Goal: Book appointment/travel/reservation

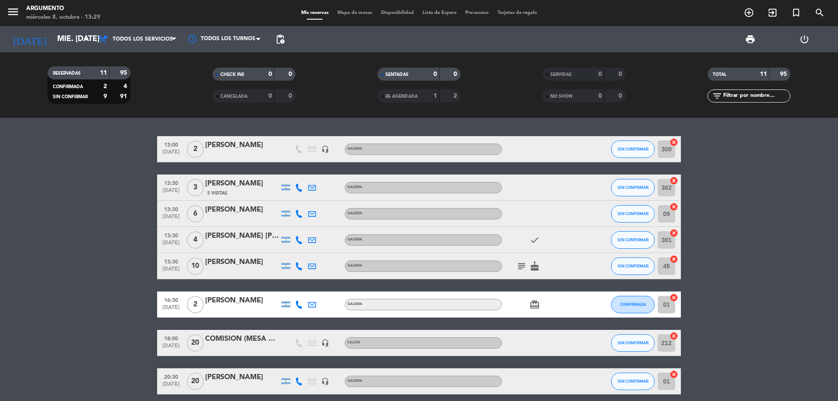
click at [38, 48] on div "[DATE] mié. [DATE] arrow_drop_down" at bounding box center [50, 39] width 87 height 19
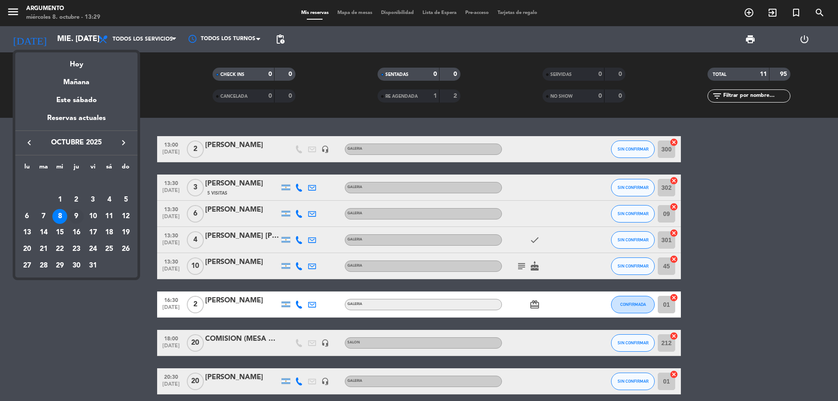
click at [76, 214] on div "9" at bounding box center [76, 216] width 15 height 15
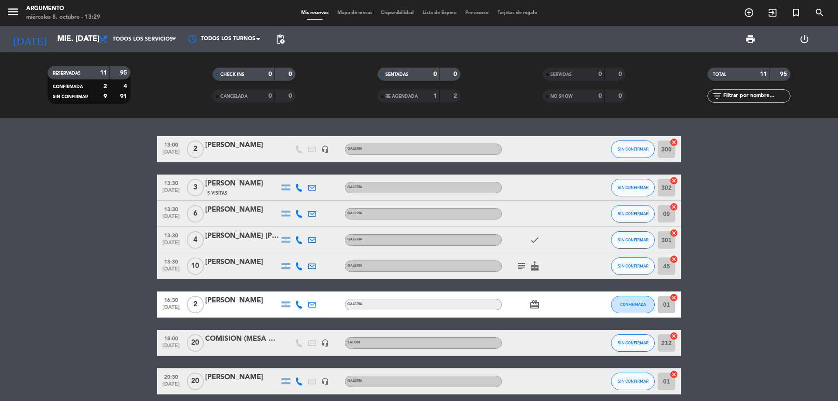
type input "[DEMOGRAPHIC_DATA] [DATE]"
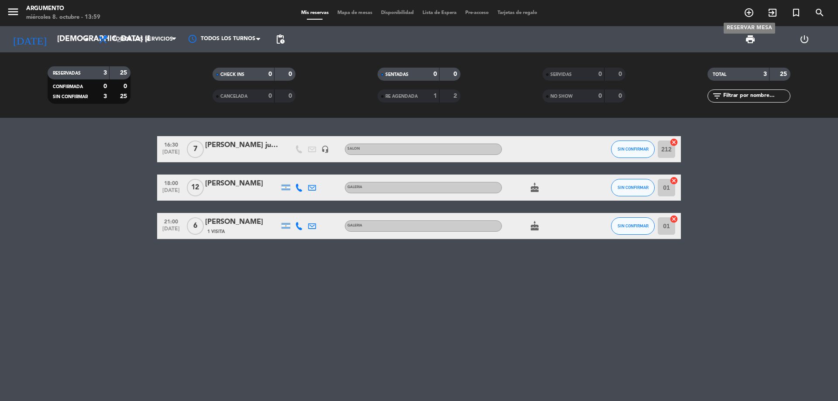
click at [746, 8] on icon "add_circle_outline" at bounding box center [749, 12] width 10 height 10
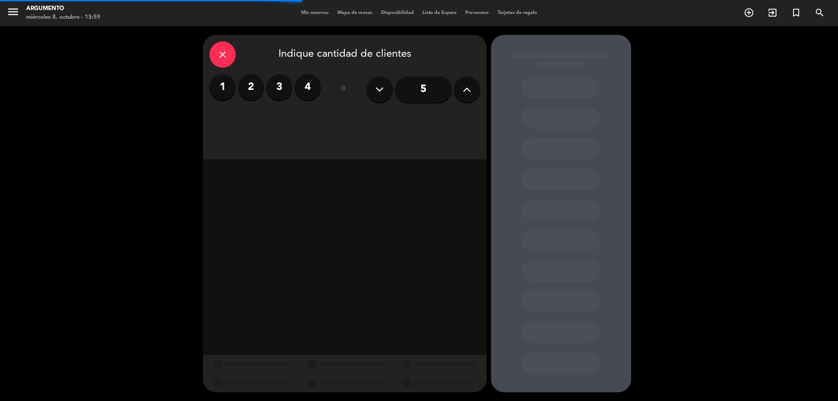
click at [464, 91] on icon at bounding box center [467, 89] width 8 height 13
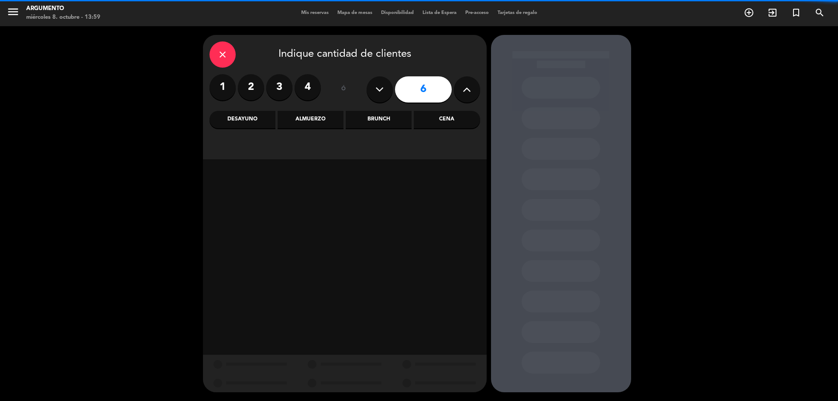
click at [464, 91] on icon at bounding box center [467, 89] width 8 height 13
click at [465, 90] on icon at bounding box center [467, 89] width 8 height 13
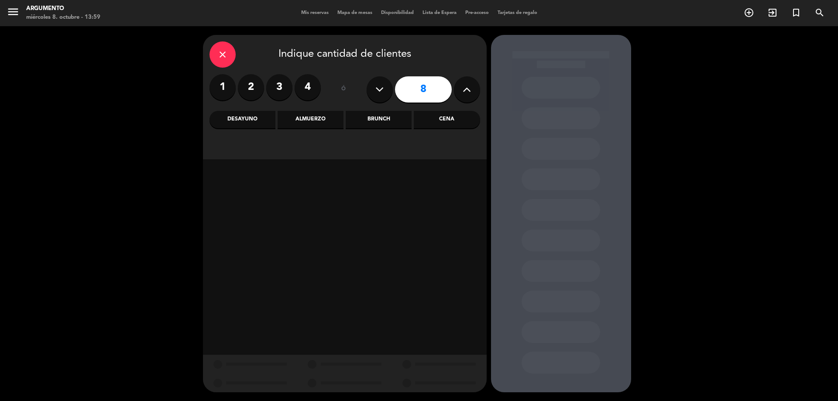
click at [465, 90] on icon at bounding box center [467, 89] width 8 height 13
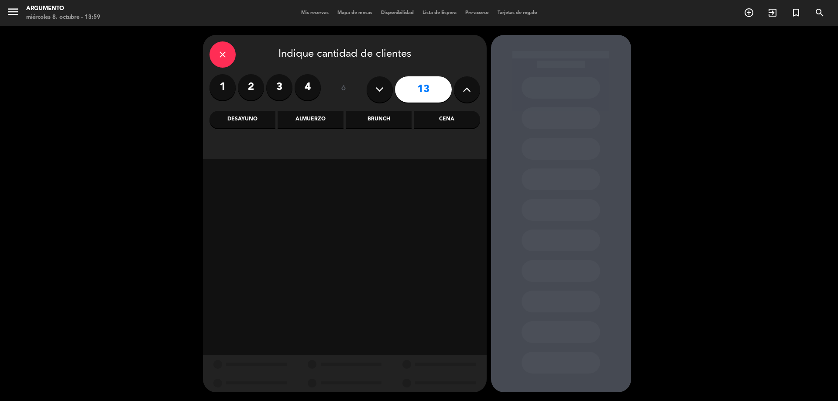
click at [465, 90] on icon at bounding box center [467, 89] width 8 height 13
type input "15"
click at [302, 122] on div "Almuerzo" at bounding box center [311, 119] width 66 height 17
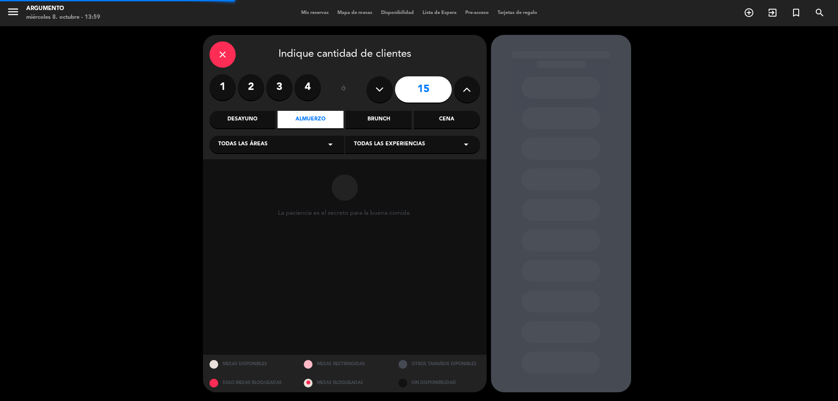
click at [251, 149] on span "Todas las áreas" at bounding box center [242, 144] width 49 height 9
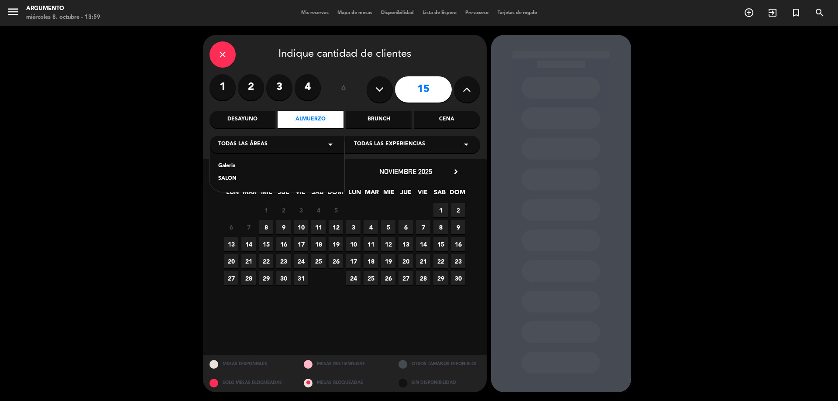
click at [246, 166] on div "Galeria" at bounding box center [276, 166] width 117 height 9
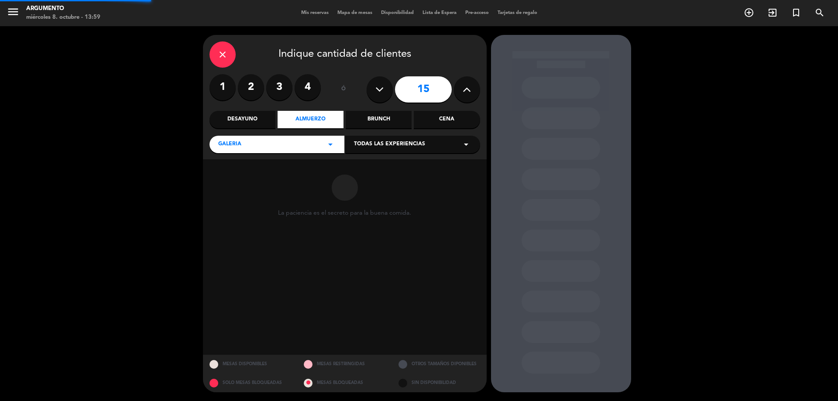
click at [388, 155] on div "close Indique cantidad de clientes 1 2 3 4 ó 15 Desayuno Almuerzo Brunch Cena G…" at bounding box center [345, 97] width 284 height 124
click at [390, 148] on span "Todas las experiencias" at bounding box center [389, 144] width 71 height 9
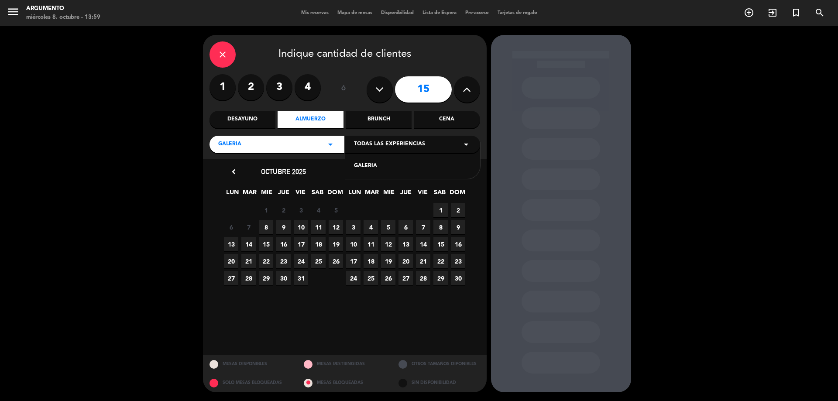
click at [388, 166] on div "GALERIA" at bounding box center [412, 166] width 117 height 9
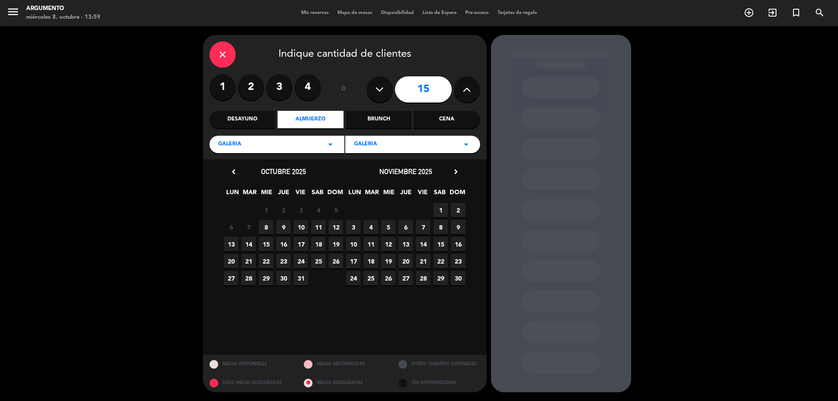
click at [285, 228] on span "9" at bounding box center [283, 227] width 14 height 14
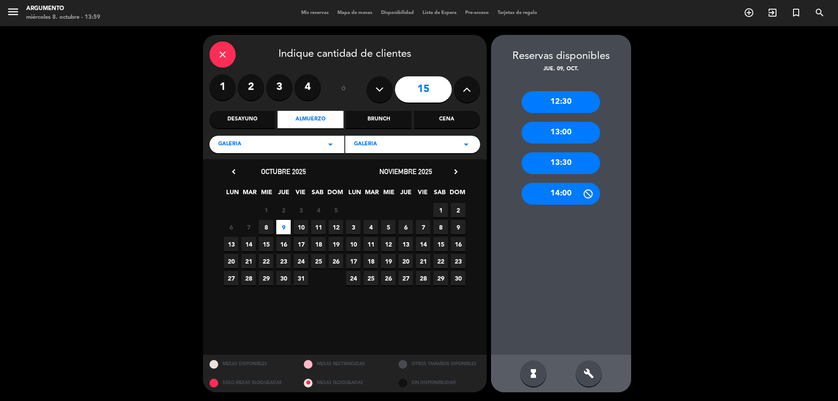
click at [553, 164] on div "13:30" at bounding box center [561, 163] width 79 height 22
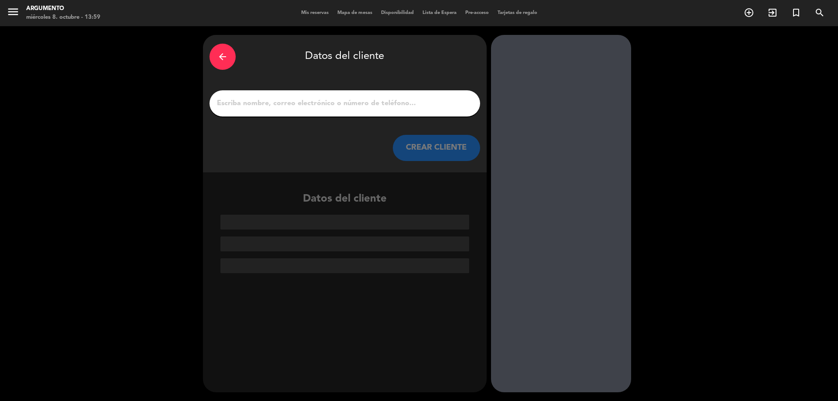
click at [361, 103] on input "1" at bounding box center [345, 103] width 258 height 12
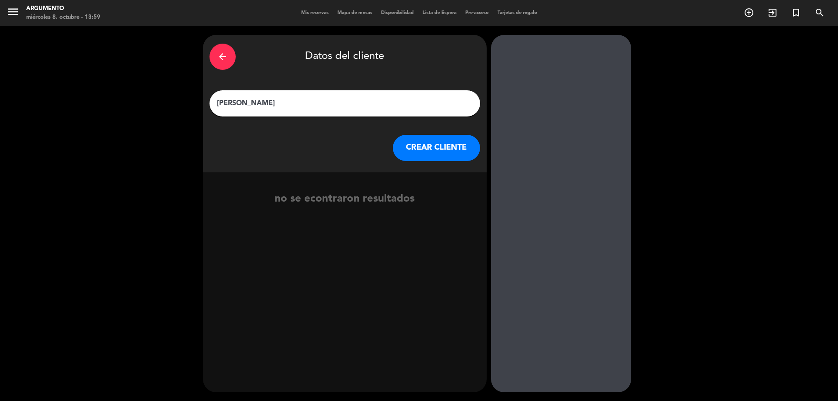
type input "[PERSON_NAME]"
click at [427, 143] on button "CREAR CLIENTE" at bounding box center [436, 148] width 87 height 26
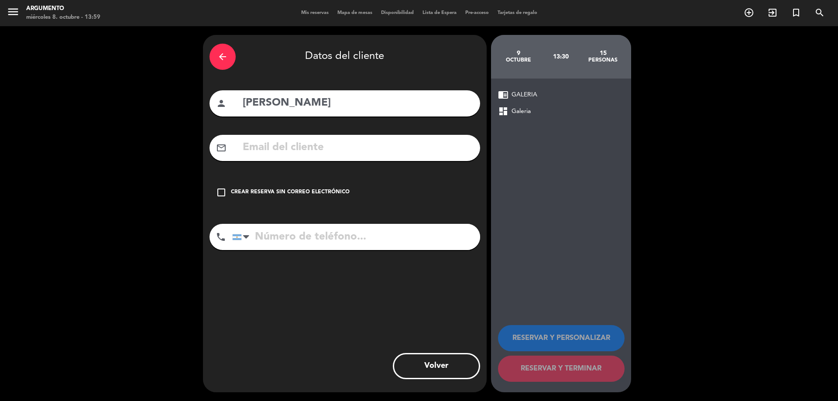
click at [340, 240] on input "tel" at bounding box center [356, 237] width 248 height 26
paste input "3512353492"
type input "3512353492"
click at [315, 146] on input "text" at bounding box center [358, 148] width 232 height 18
paste input "[PERSON_NAME][EMAIL_ADDRESS][PERSON_NAME][DOMAIN_NAME]"
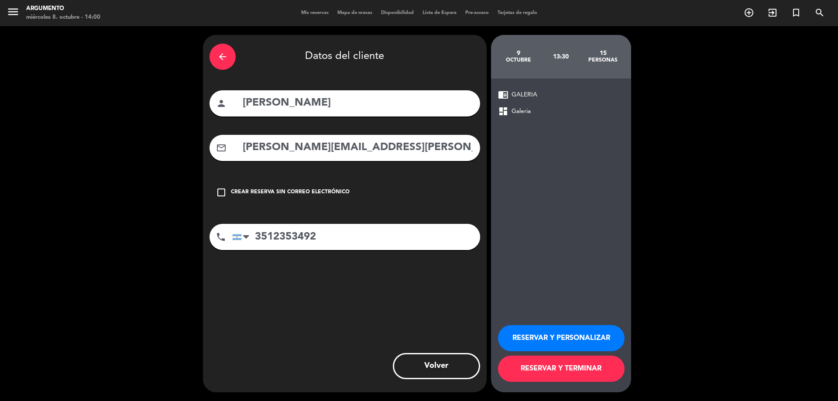
type input "[PERSON_NAME][EMAIL_ADDRESS][PERSON_NAME][DOMAIN_NAME]"
click at [533, 337] on button "RESERVAR Y PERSONALIZAR" at bounding box center [561, 338] width 127 height 26
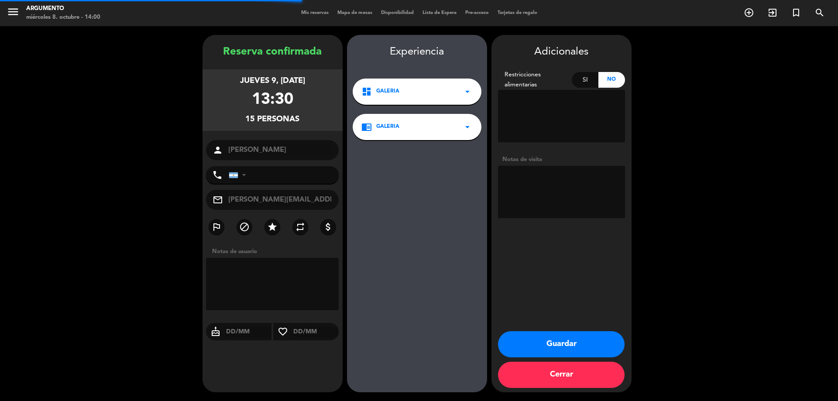
type input "[PHONE_NUMBER]"
click at [544, 354] on button "Guardar" at bounding box center [561, 344] width 127 height 26
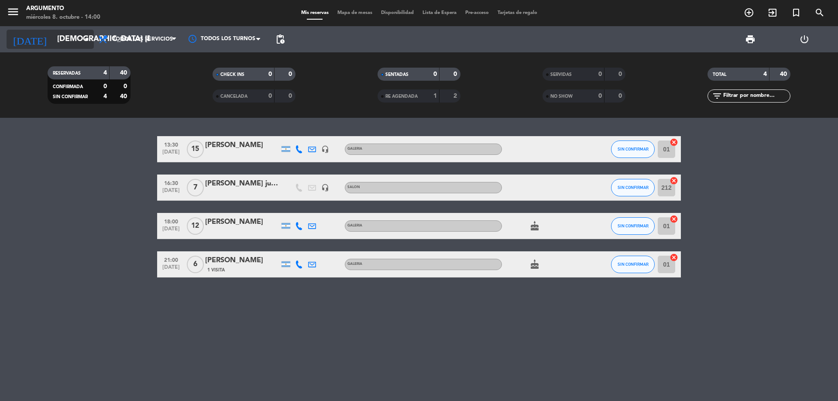
click at [87, 42] on icon "arrow_drop_down" at bounding box center [86, 39] width 10 height 10
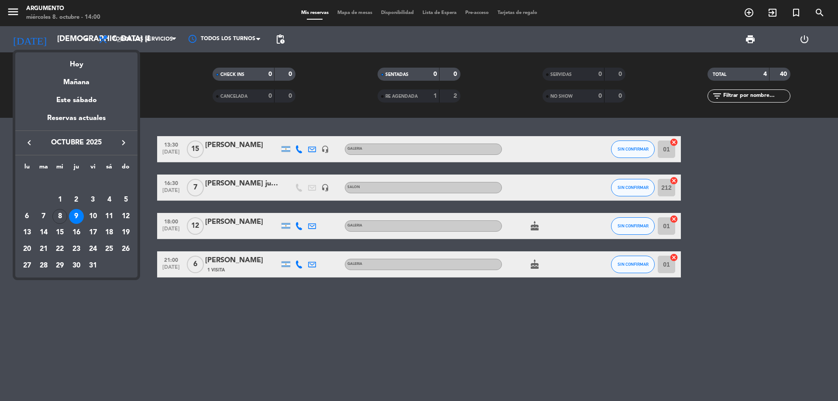
click at [189, 90] on div at bounding box center [419, 200] width 838 height 401
